Goal: Information Seeking & Learning: Learn about a topic

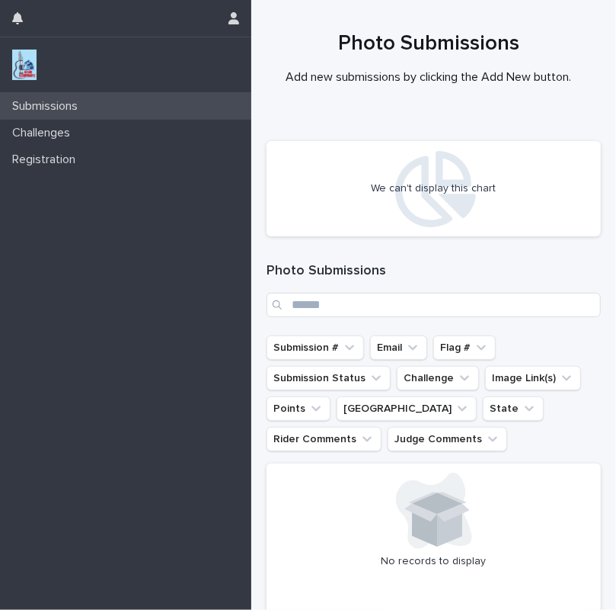
click at [69, 107] on p "Submissions" at bounding box center [48, 106] width 84 height 14
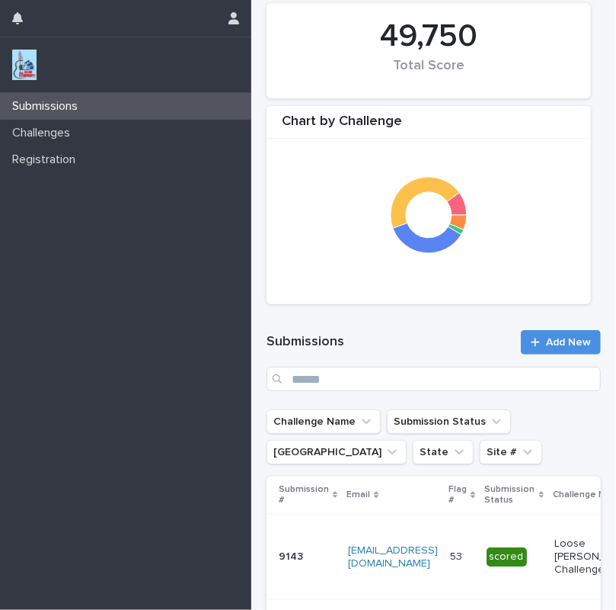
scroll to position [115, 0]
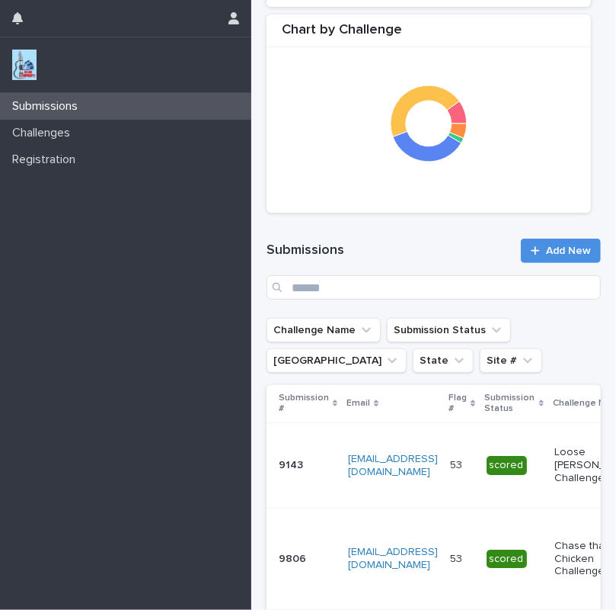
click at [435, 478] on td "[EMAIL_ADDRESS][DOMAIN_NAME]" at bounding box center [393, 464] width 102 height 85
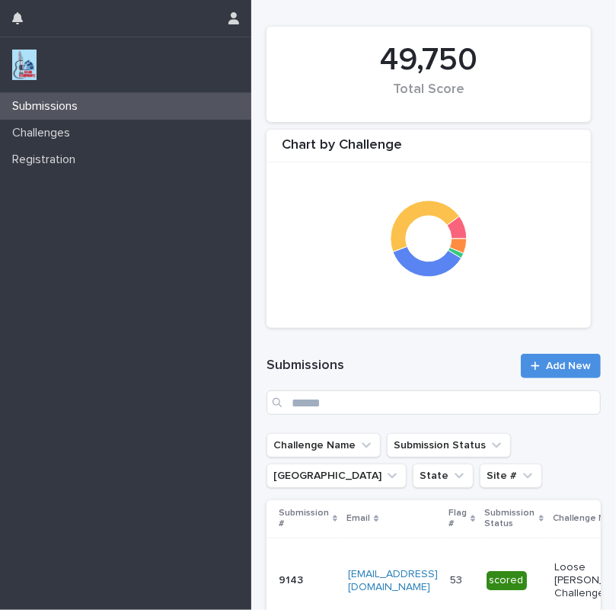
click at [323, 237] on div at bounding box center [428, 238] width 309 height 152
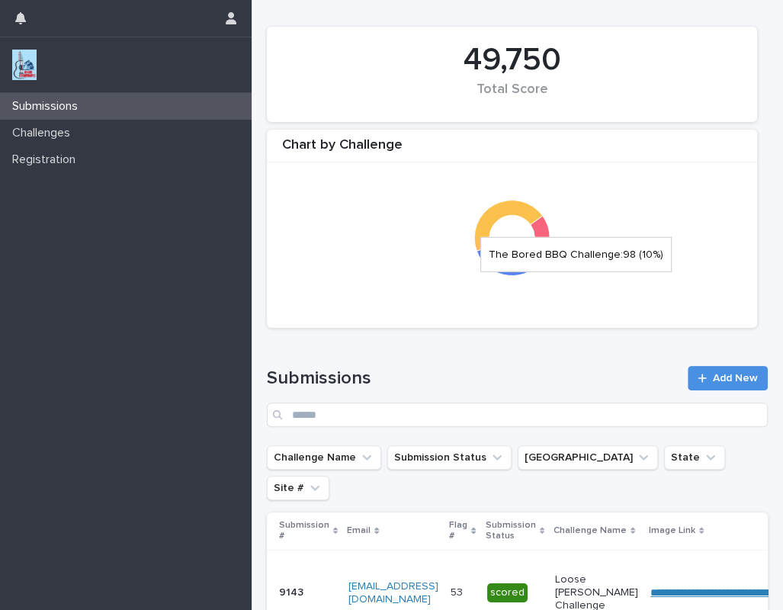
click at [543, 227] on icon at bounding box center [540, 227] width 20 height 22
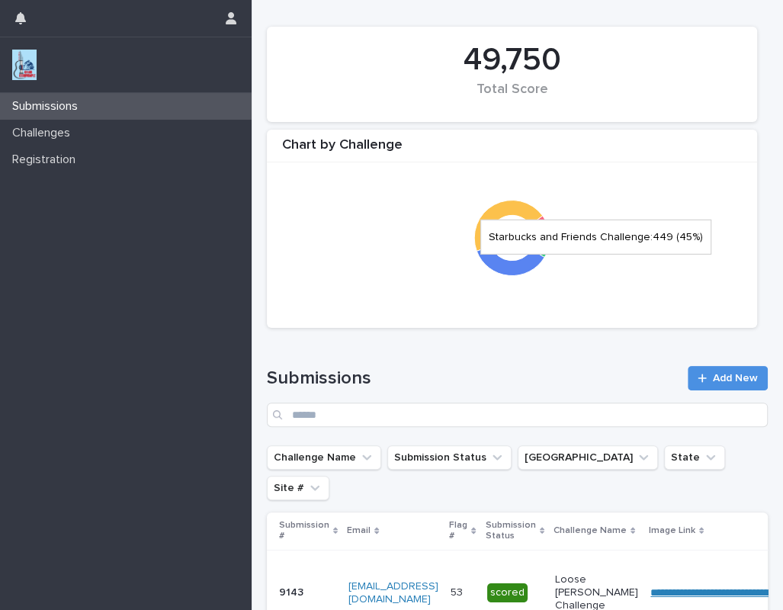
click at [501, 210] on icon at bounding box center [508, 226] width 69 height 52
click at [495, 214] on icon at bounding box center [508, 226] width 69 height 52
click at [495, 216] on icon at bounding box center [508, 226] width 69 height 52
click at [508, 268] on icon at bounding box center [510, 261] width 69 height 30
click at [440, 190] on div at bounding box center [511, 238] width 475 height 152
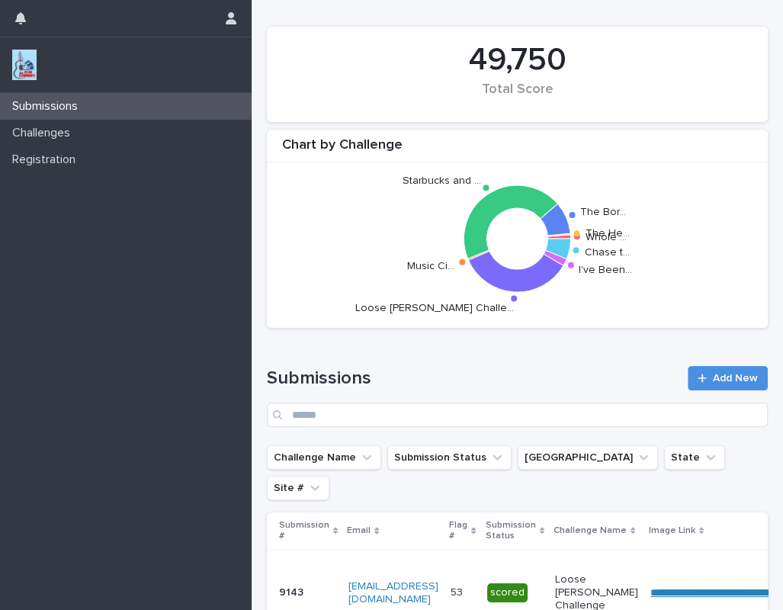
click at [352, 146] on div "Chart by Challenge" at bounding box center [517, 149] width 501 height 25
click at [20, 62] on img at bounding box center [24, 65] width 24 height 30
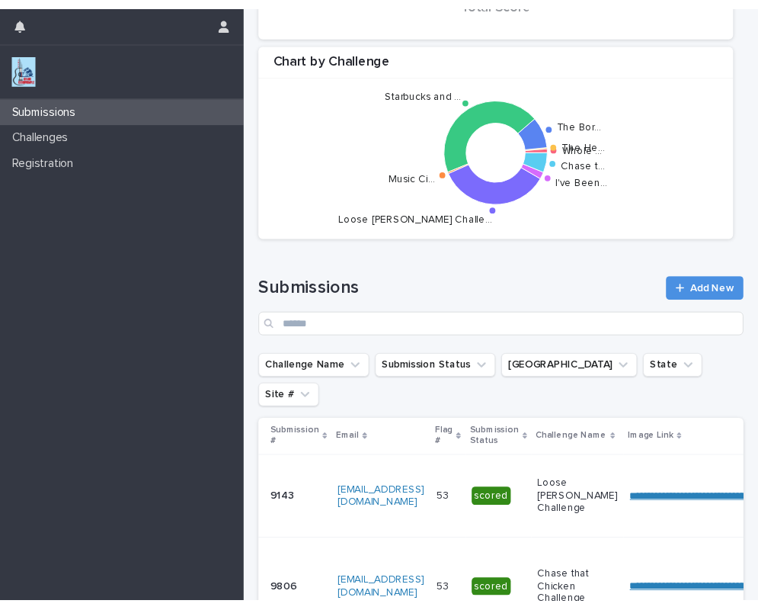
scroll to position [92, 0]
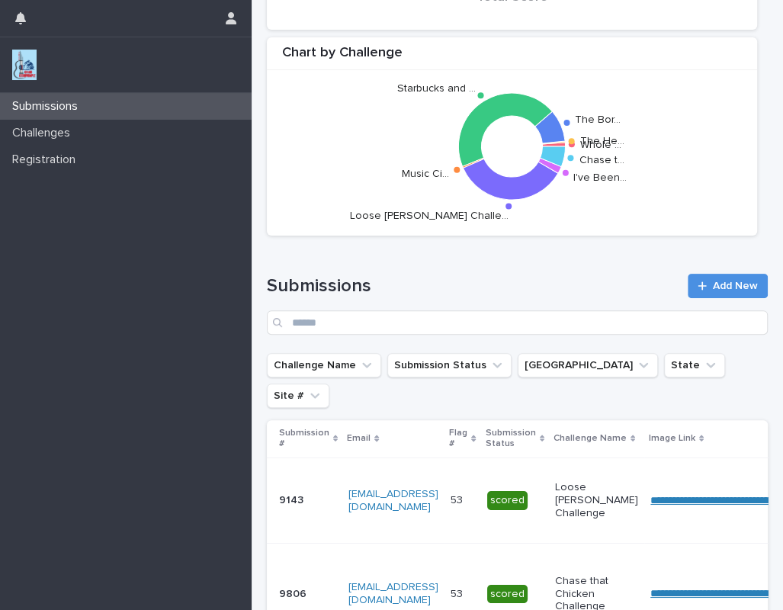
click at [508, 203] on circle at bounding box center [508, 206] width 6 height 6
drag, startPoint x: 687, startPoint y: 165, endPoint x: 507, endPoint y: 148, distance: 181.4
click at [507, 148] on icon "Whole … The He… The Bor… Starbucks and … Music Ci… Loose Cannon Challe… I've Be…" at bounding box center [512, 146] width 226 height 152
click at [480, 92] on circle at bounding box center [481, 95] width 6 height 6
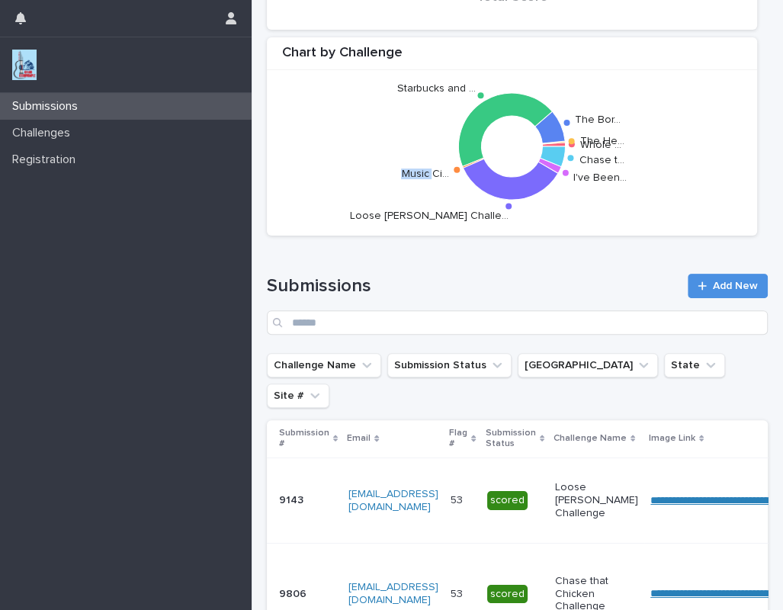
click at [480, 92] on circle at bounding box center [481, 95] width 6 height 6
drag, startPoint x: 0, startPoint y: 370, endPoint x: 2, endPoint y: 297, distance: 72.4
click at [14, 307] on div "Submissions Challenges Registration" at bounding box center [125, 351] width 251 height 517
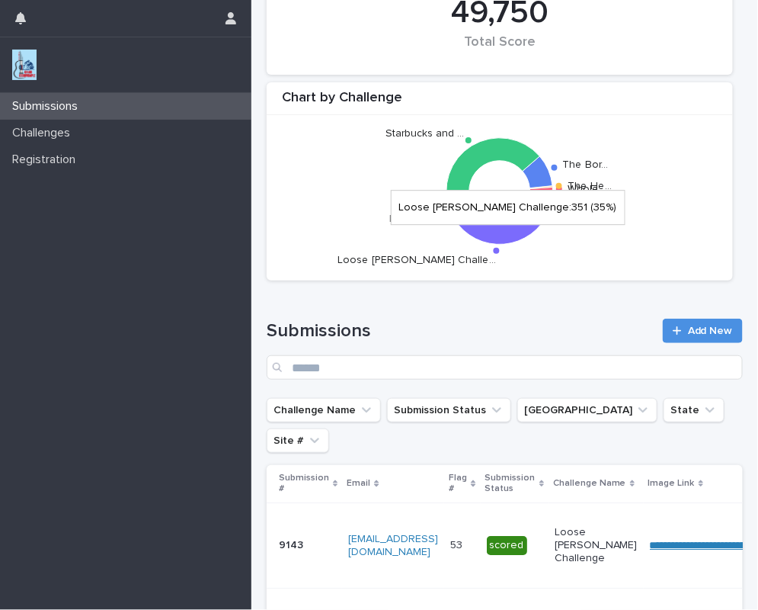
scroll to position [46, 0]
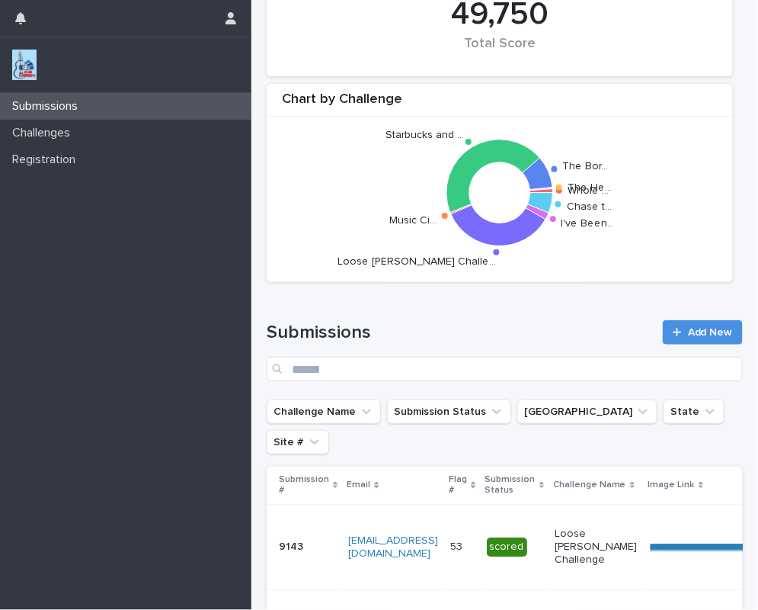
click at [443, 213] on circle at bounding box center [445, 216] width 6 height 6
click at [543, 213] on icon at bounding box center [538, 211] width 23 height 15
